Goal: Navigation & Orientation: Go to known website

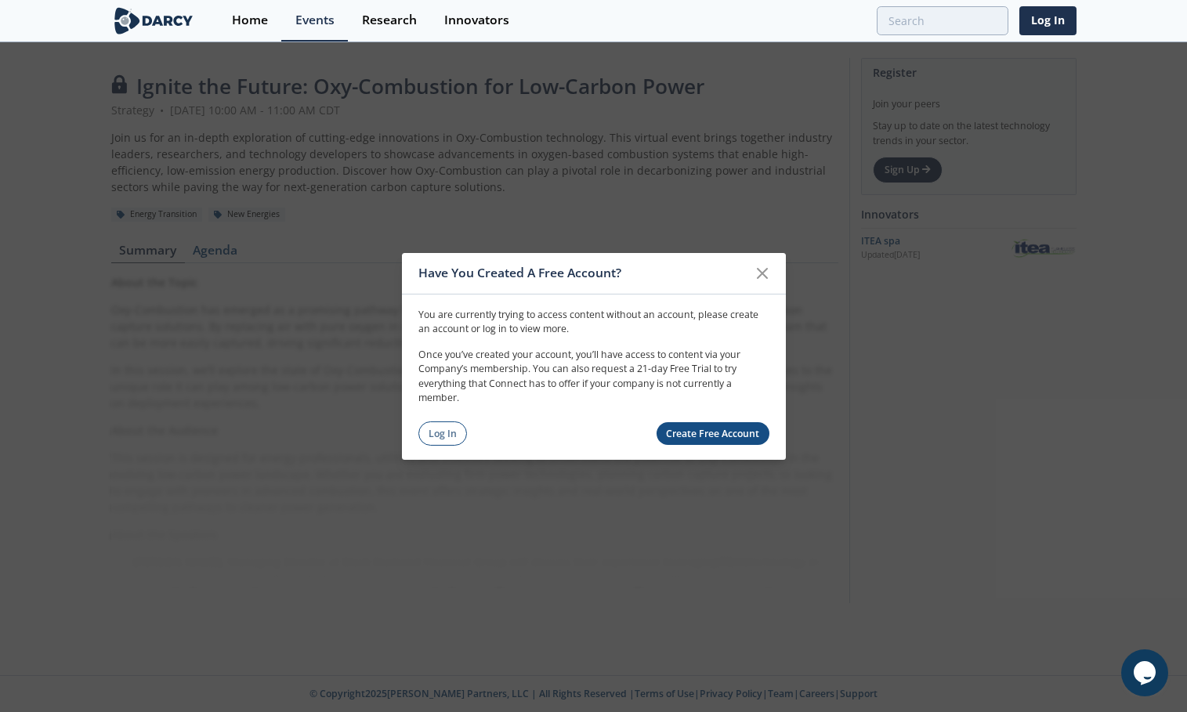
drag, startPoint x: 765, startPoint y: 273, endPoint x: 661, endPoint y: 237, distance: 109.5
click at [765, 273] on icon at bounding box center [762, 272] width 19 height 19
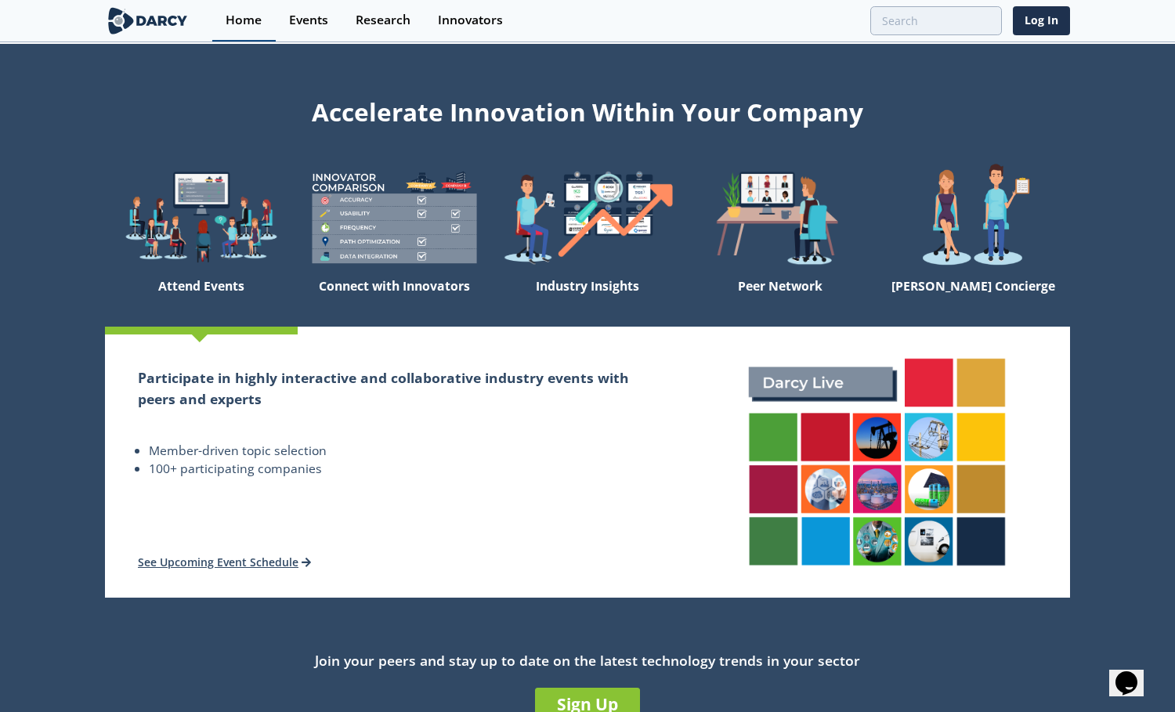
click at [241, 19] on div "Home" at bounding box center [244, 20] width 36 height 13
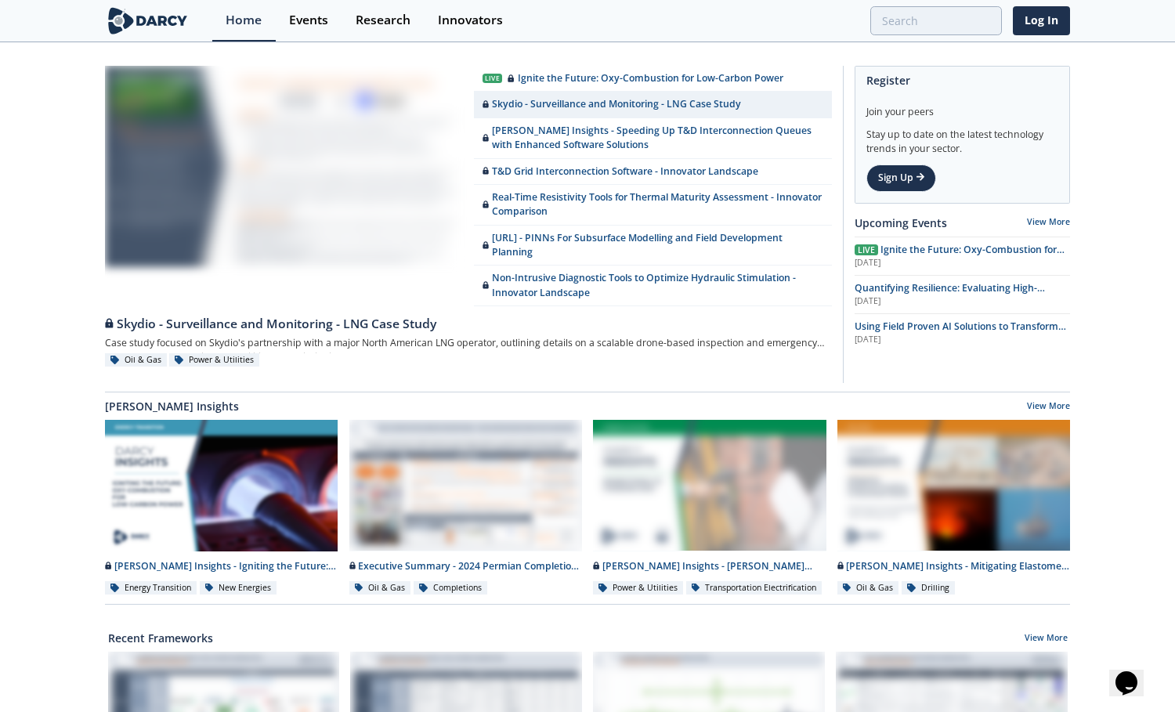
click at [156, 20] on img at bounding box center [147, 20] width 85 height 27
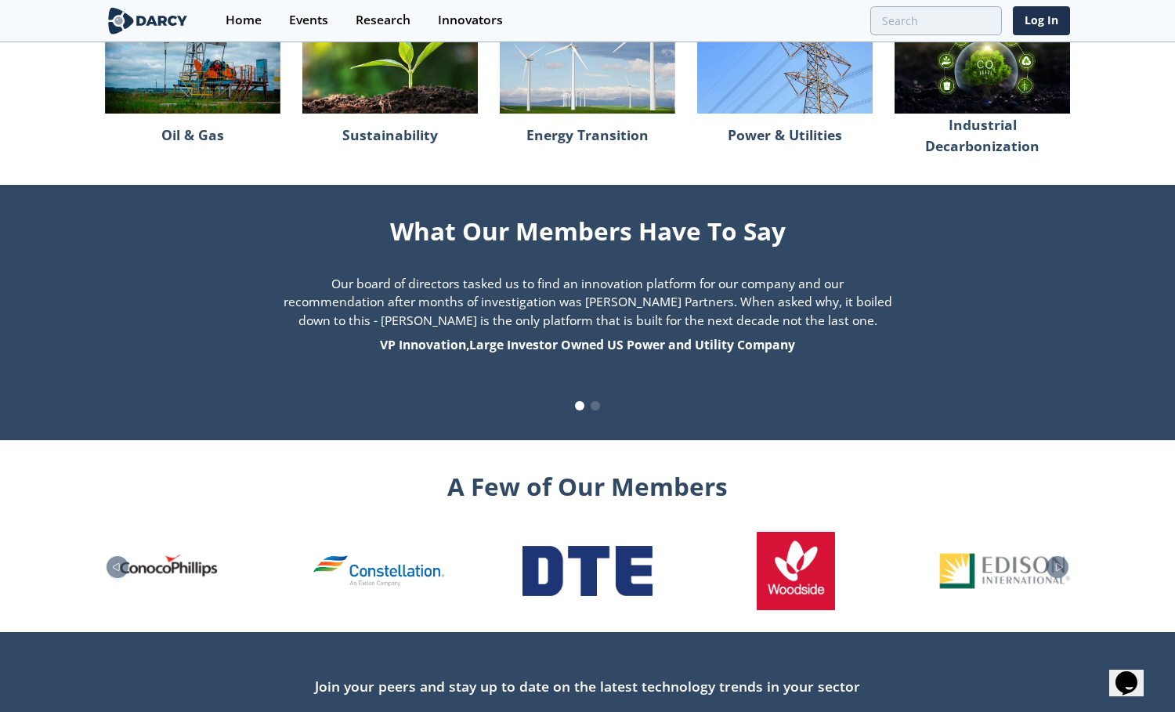
scroll to position [1534, 0]
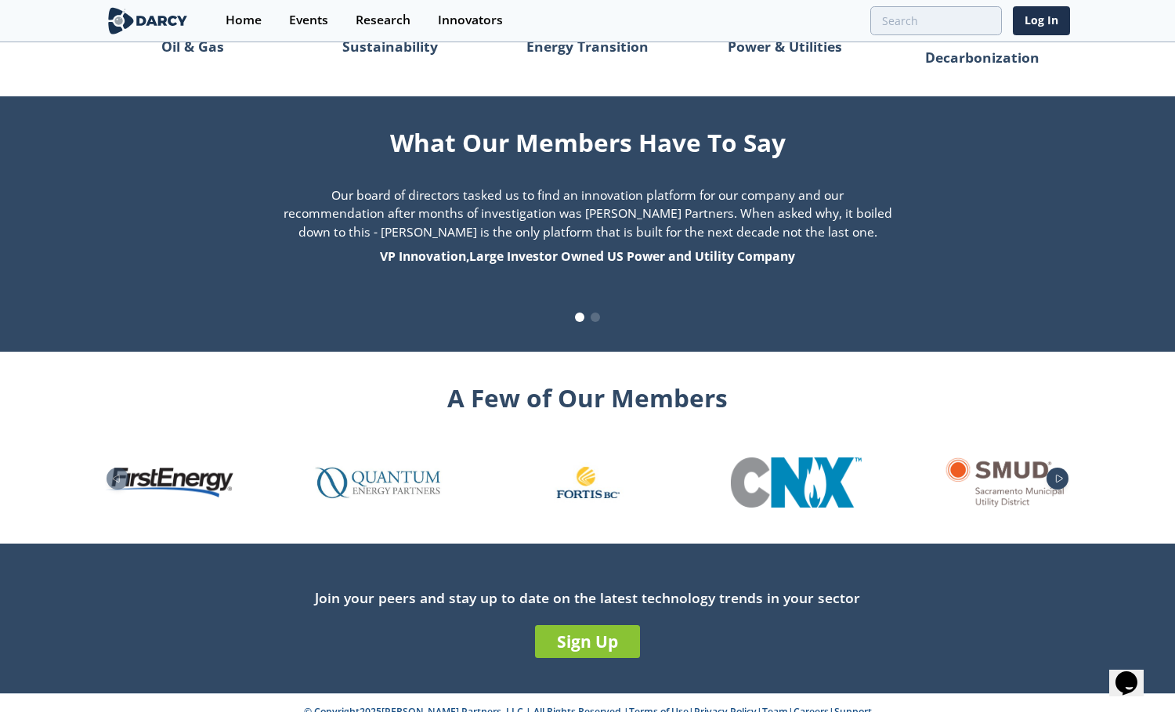
click at [1052, 468] on div "Next slide" at bounding box center [1058, 479] width 22 height 22
